Goal: Book appointment/travel/reservation

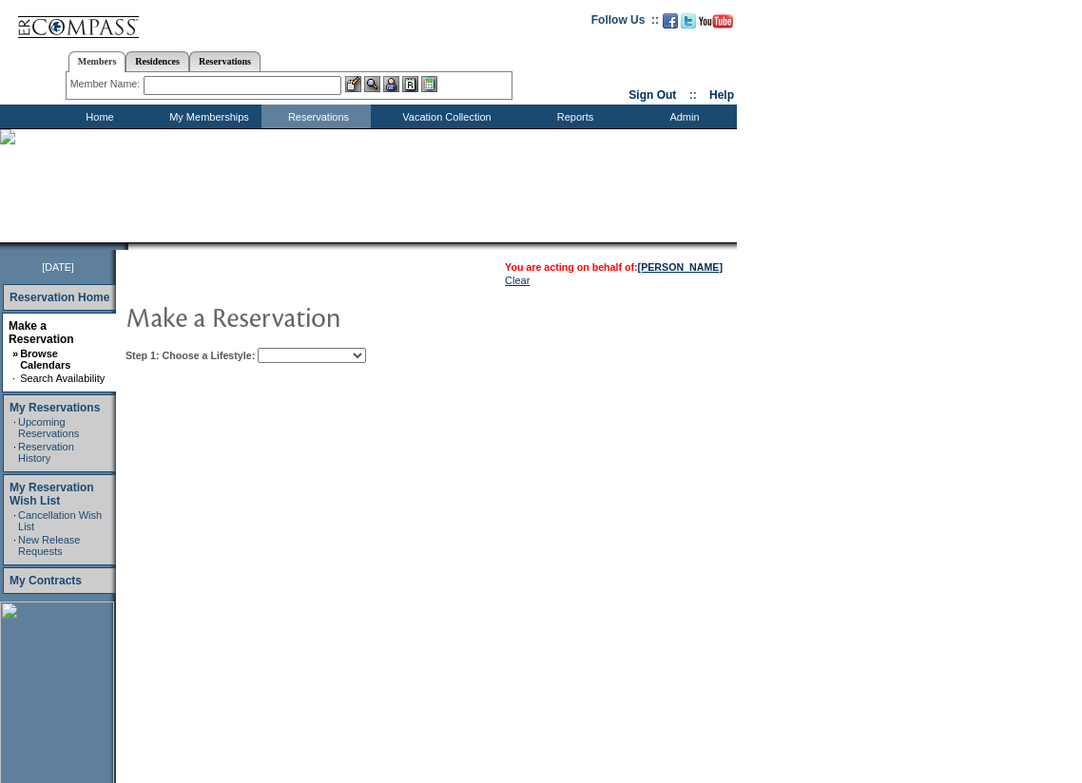
click at [366, 357] on select "Beach Leisure Metropolitan Mountain OIAL for Adventure OIAL for Couples OIAL fo…" at bounding box center [312, 355] width 108 height 15
select select "Metropolitan"
click at [290, 350] on select "Beach Leisure Metropolitan Mountain OIAL for Adventure OIAL for Couples OIAL fo…" at bounding box center [312, 355] width 108 height 15
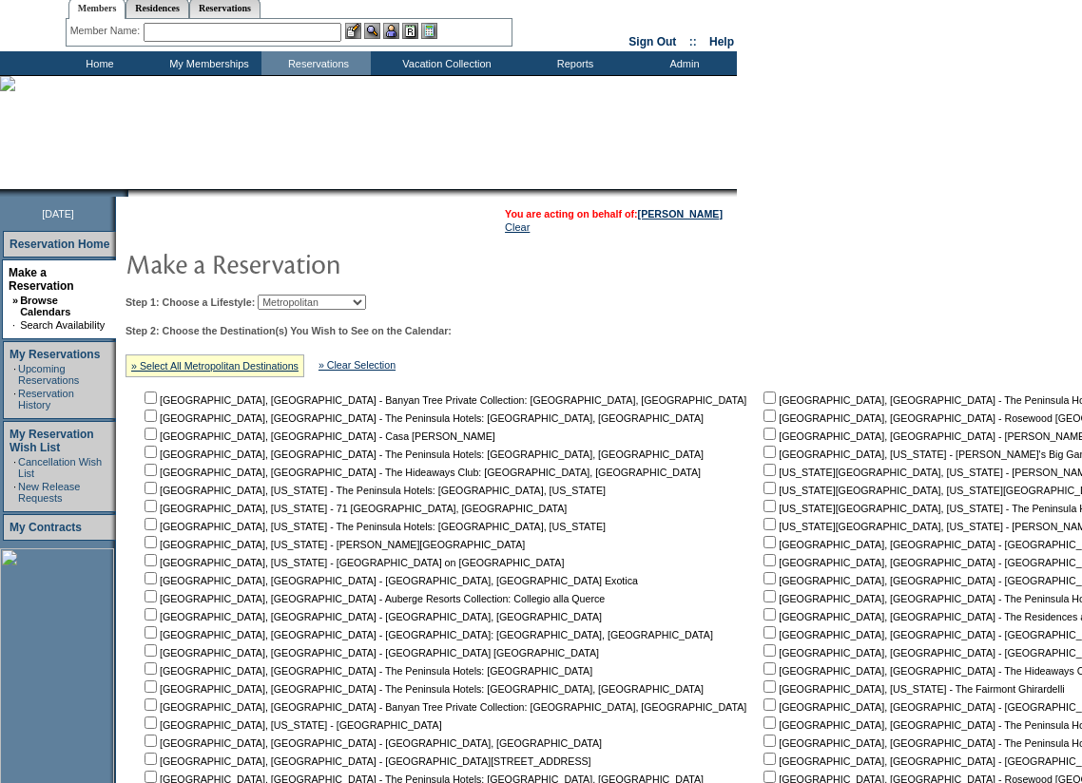
scroll to position [95, 0]
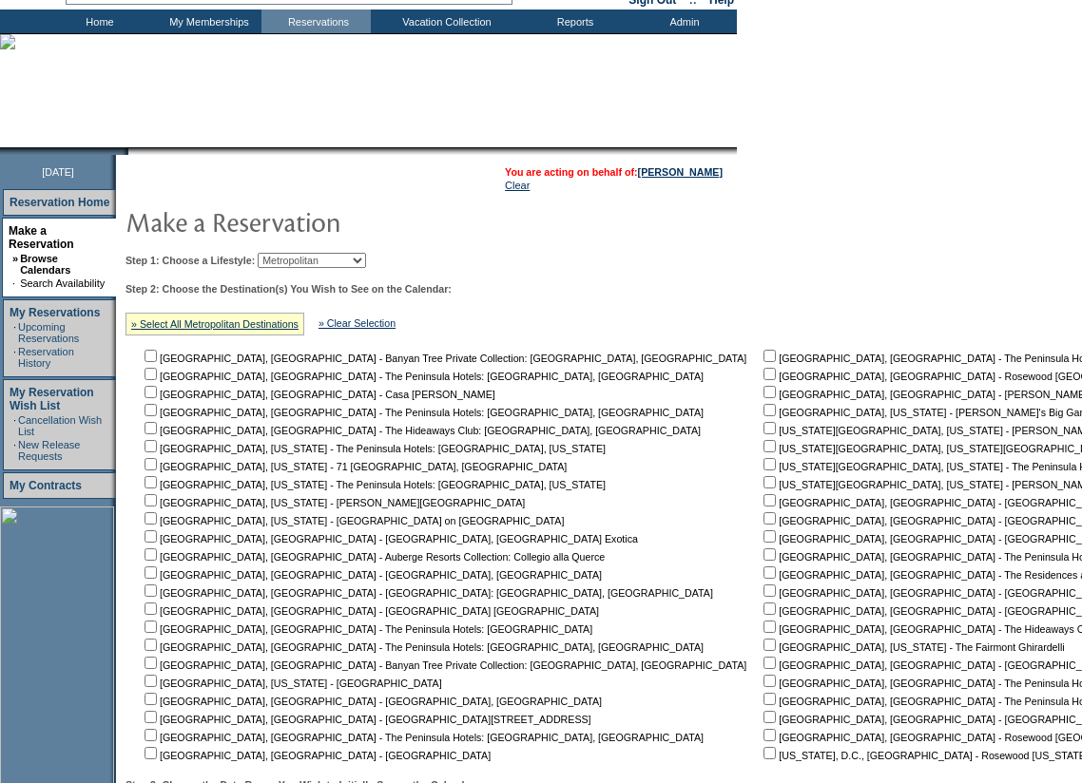
click at [763, 451] on input "checkbox" at bounding box center [769, 446] width 12 height 12
checkbox input "true"
click at [763, 485] on input "checkbox" at bounding box center [769, 482] width 12 height 12
checkbox input "true"
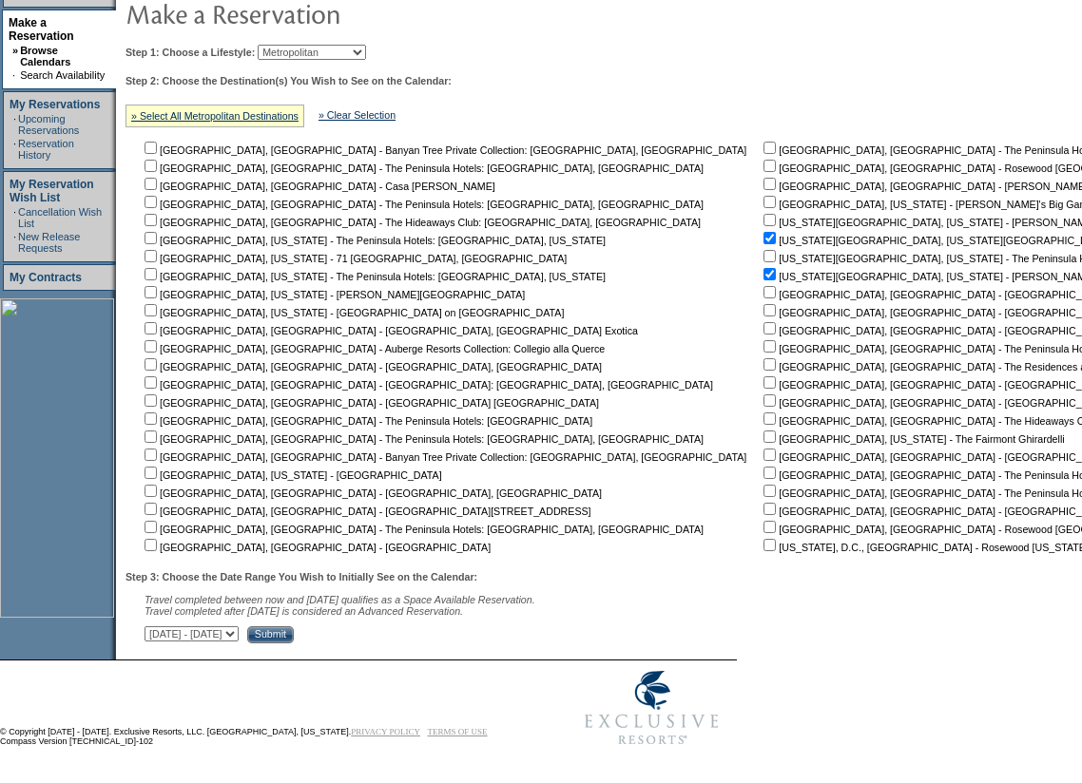
scroll to position [316, 0]
click at [239, 627] on select "[DATE] - [DATE] [DATE] - [DATE] [DATE] - [DATE] [DATE] - [DATE] [DATE] - [DATE]…" at bounding box center [192, 633] width 94 height 15
select select "[DATE]|[DATE]"
click at [155, 626] on select "[DATE] - [DATE] [DATE] - [DATE] [DATE] - [DATE] [DATE] - [DATE] [DATE] - [DATE]…" at bounding box center [192, 633] width 94 height 15
click at [294, 635] on input "Submit" at bounding box center [270, 634] width 47 height 17
